Goal: Task Accomplishment & Management: Manage account settings

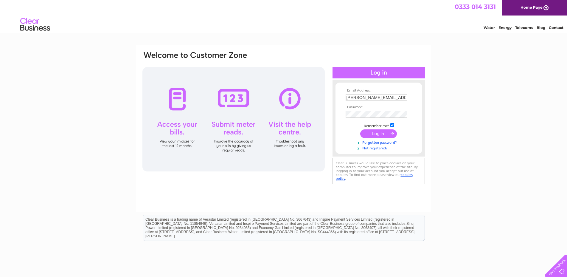
click at [386, 132] on input "submit" at bounding box center [378, 133] width 37 height 8
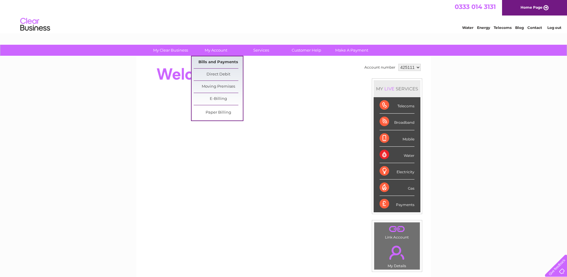
click at [219, 63] on link "Bills and Payments" at bounding box center [218, 62] width 49 height 12
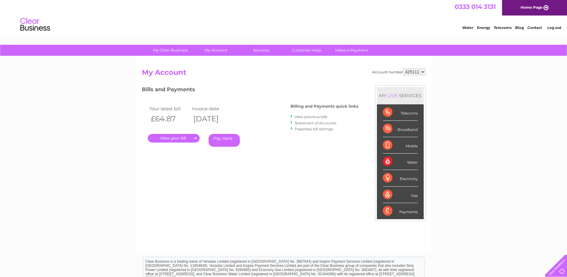
click at [175, 137] on link "." at bounding box center [174, 138] width 52 height 9
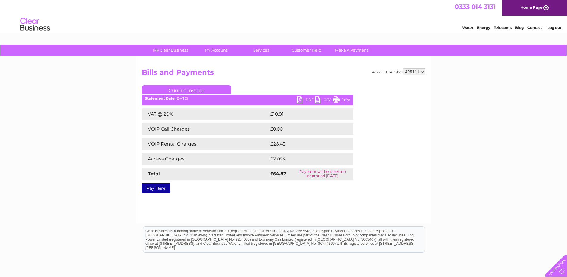
click at [297, 100] on link "PDF" at bounding box center [306, 100] width 18 height 9
